Goal: Transaction & Acquisition: Purchase product/service

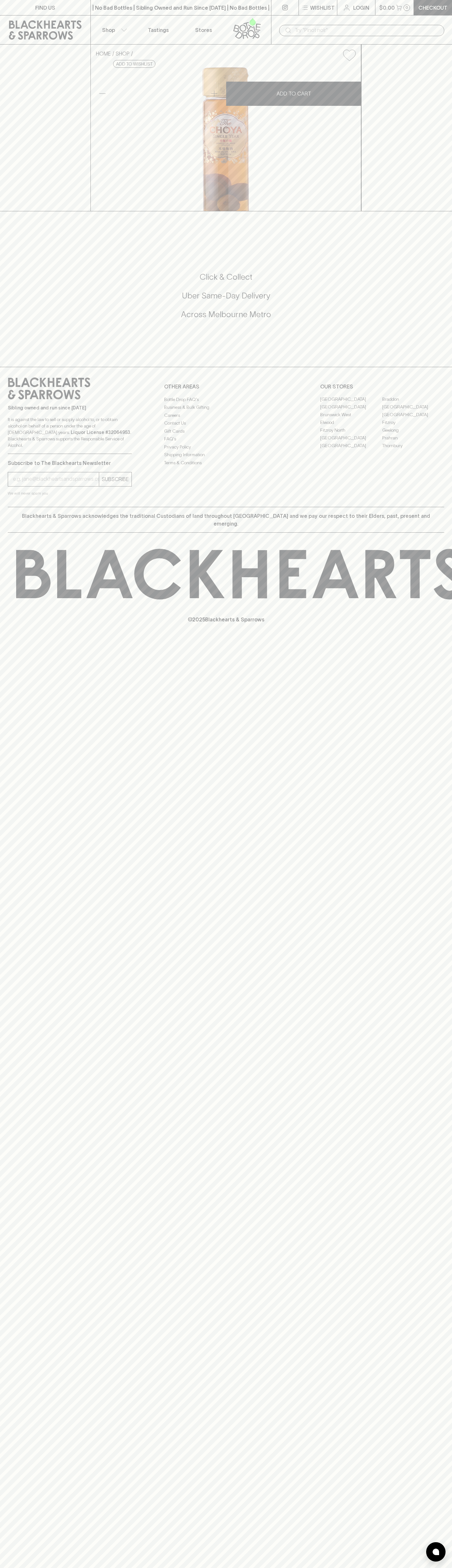
click at [91, 2] on div "| No Bad Bottles | Sibling Owned and Run Since [DATE] | No Bad Bottles | Siblin…" at bounding box center [181, 8] width 181 height 15
click at [432, 1560] on div at bounding box center [436, 1552] width 20 height 20
click at [39, 1568] on html "FIND US | No Bad Bottles | Sibling Owned and Run Since [DATE] | No Bad Bottles …" at bounding box center [226, 784] width 452 height 1568
click at [2, 1307] on div "FIND US | No Bad Bottles | Sibling Owned and Run Since [DATE] | No Bad Bottles …" at bounding box center [226, 784] width 452 height 1568
